Goal: Information Seeking & Learning: Check status

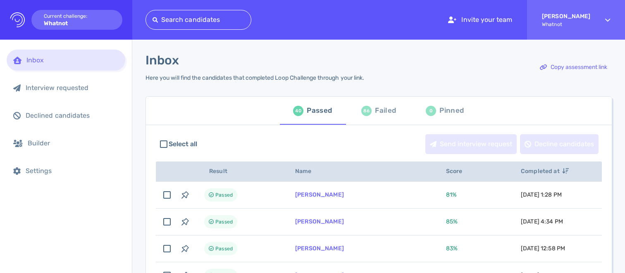
click at [378, 111] on div "Failed" at bounding box center [385, 111] width 21 height 12
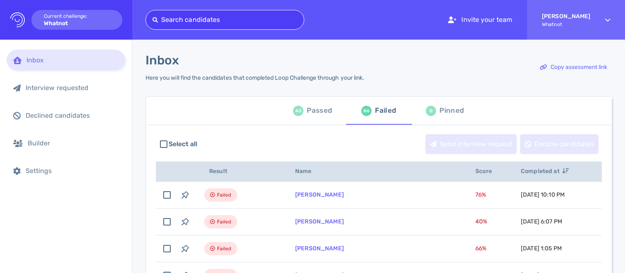
click at [209, 21] on div at bounding box center [224, 20] width 145 height 12
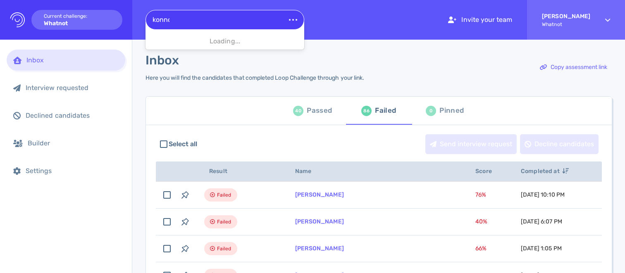
type input "konnor"
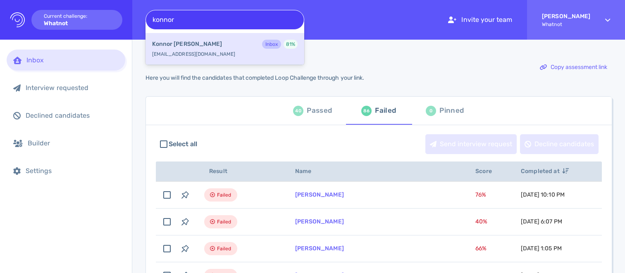
click at [203, 45] on div "[PERSON_NAME] Inbox 81 %" at bounding box center [224, 45] width 145 height 11
